Goal: Transaction & Acquisition: Purchase product/service

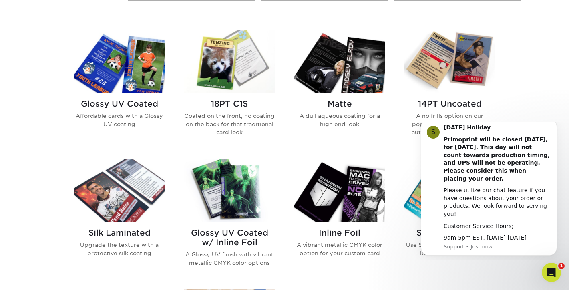
scroll to position [377, 0]
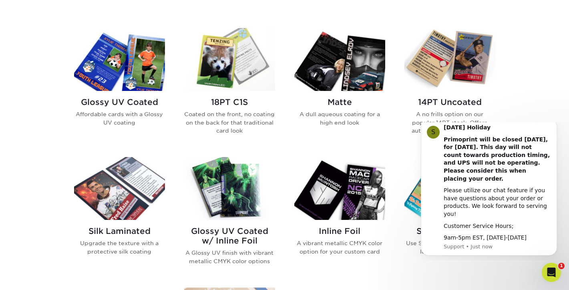
click at [242, 173] on img at bounding box center [229, 188] width 91 height 63
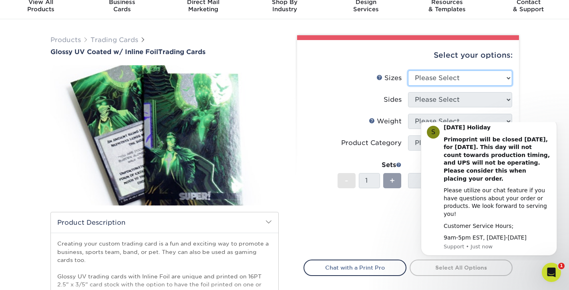
select select "2.50x3.50"
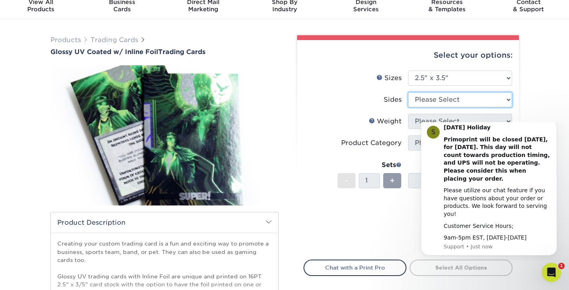
select select "e9e9dfb3-fba1-4d60-972c-fd9ca5904d33"
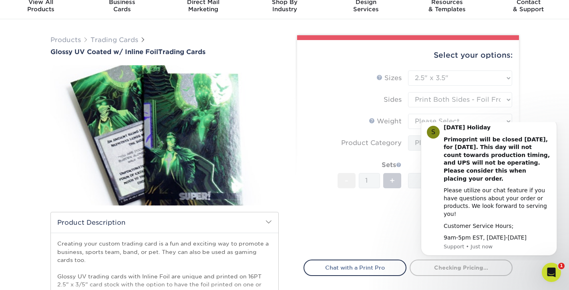
click at [554, 111] on div "Products Trading Cards Glossy UV Coated w/ Inline Foil Trading Cards /" at bounding box center [284, 220] width 569 height 402
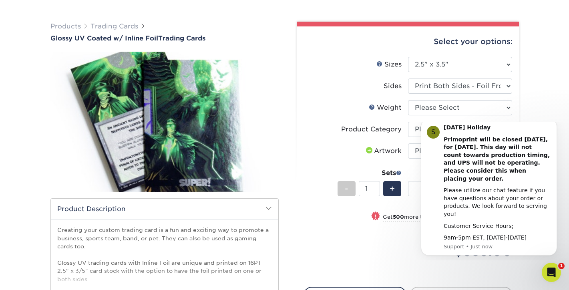
scroll to position [58, 0]
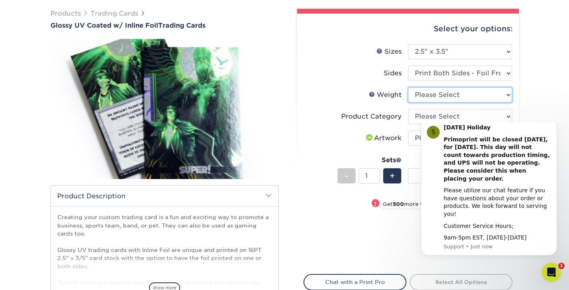
select select "16PT"
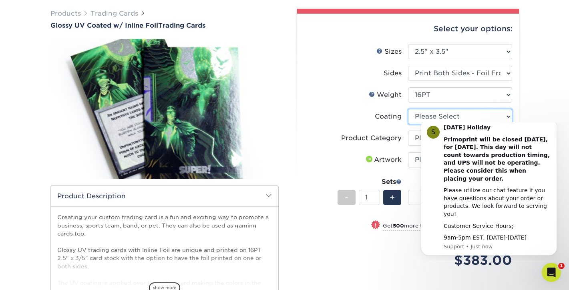
select select "ae367451-b2b8-45df-a344-0f05b6a12993"
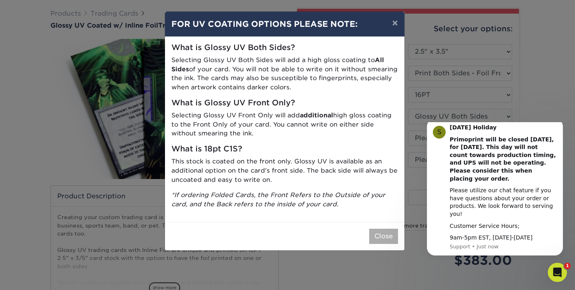
click at [387, 229] on button "Close" at bounding box center [383, 236] width 29 height 15
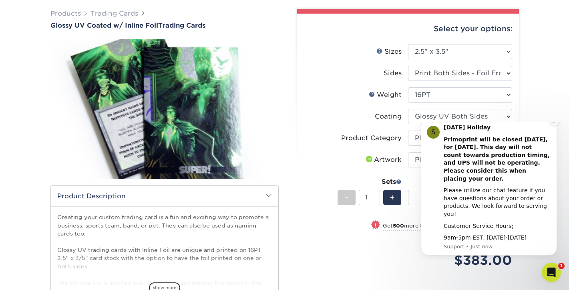
click at [553, 126] on button "Dismiss notification" at bounding box center [555, 121] width 10 height 10
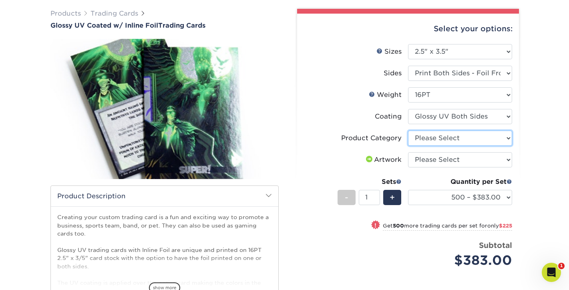
select select "c2f9bce9-36c2-409d-b101-c29d9d031e18"
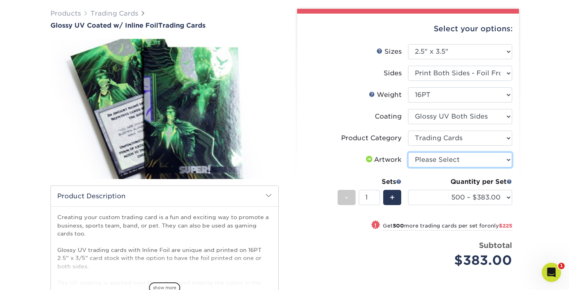
select select "upload"
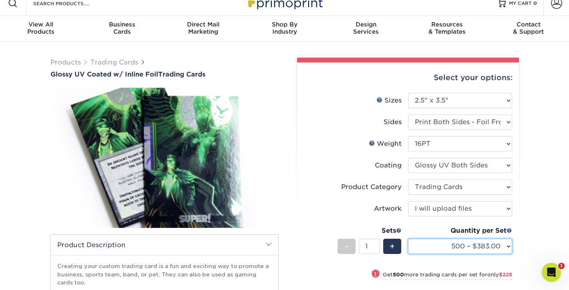
scroll to position [0, 0]
